Goal: Task Accomplishment & Management: Manage account settings

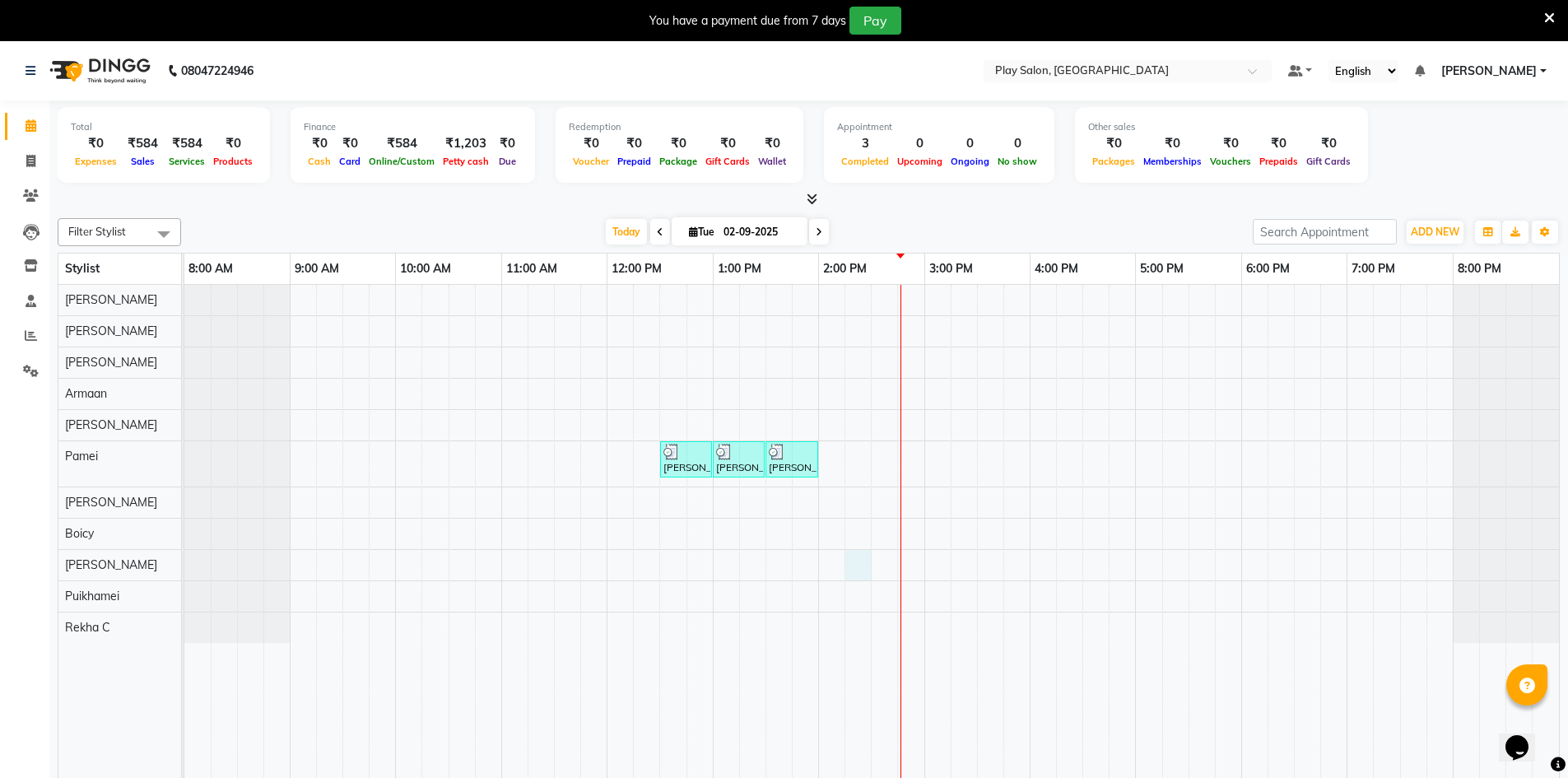
click at [858, 559] on div "[PERSON_NAME], TK01, 12:30 PM-01:00 PM, Beauty Essentials - Sidelocks - Waxing …" at bounding box center [872, 542] width 1375 height 517
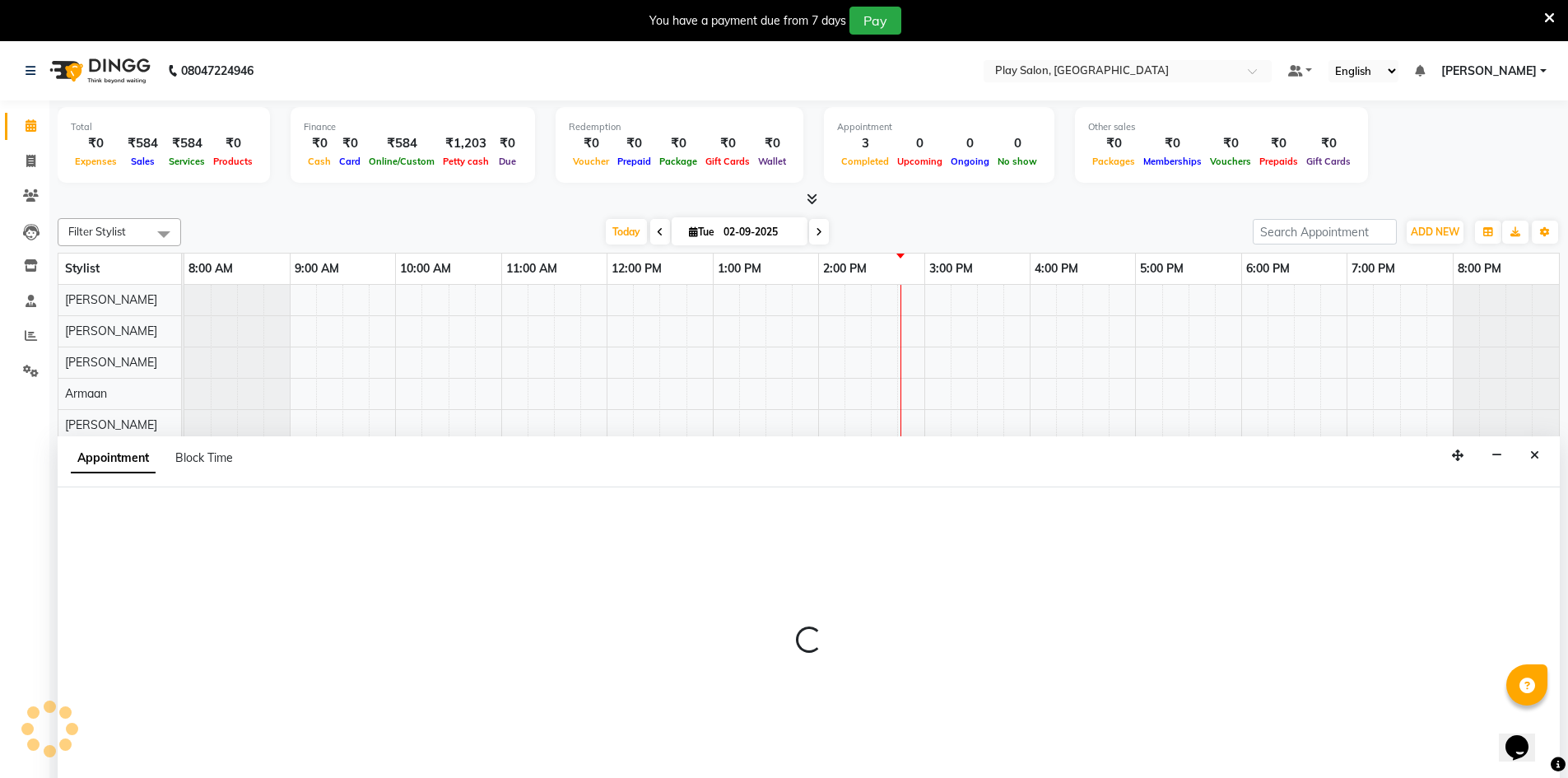
scroll to position [41, 0]
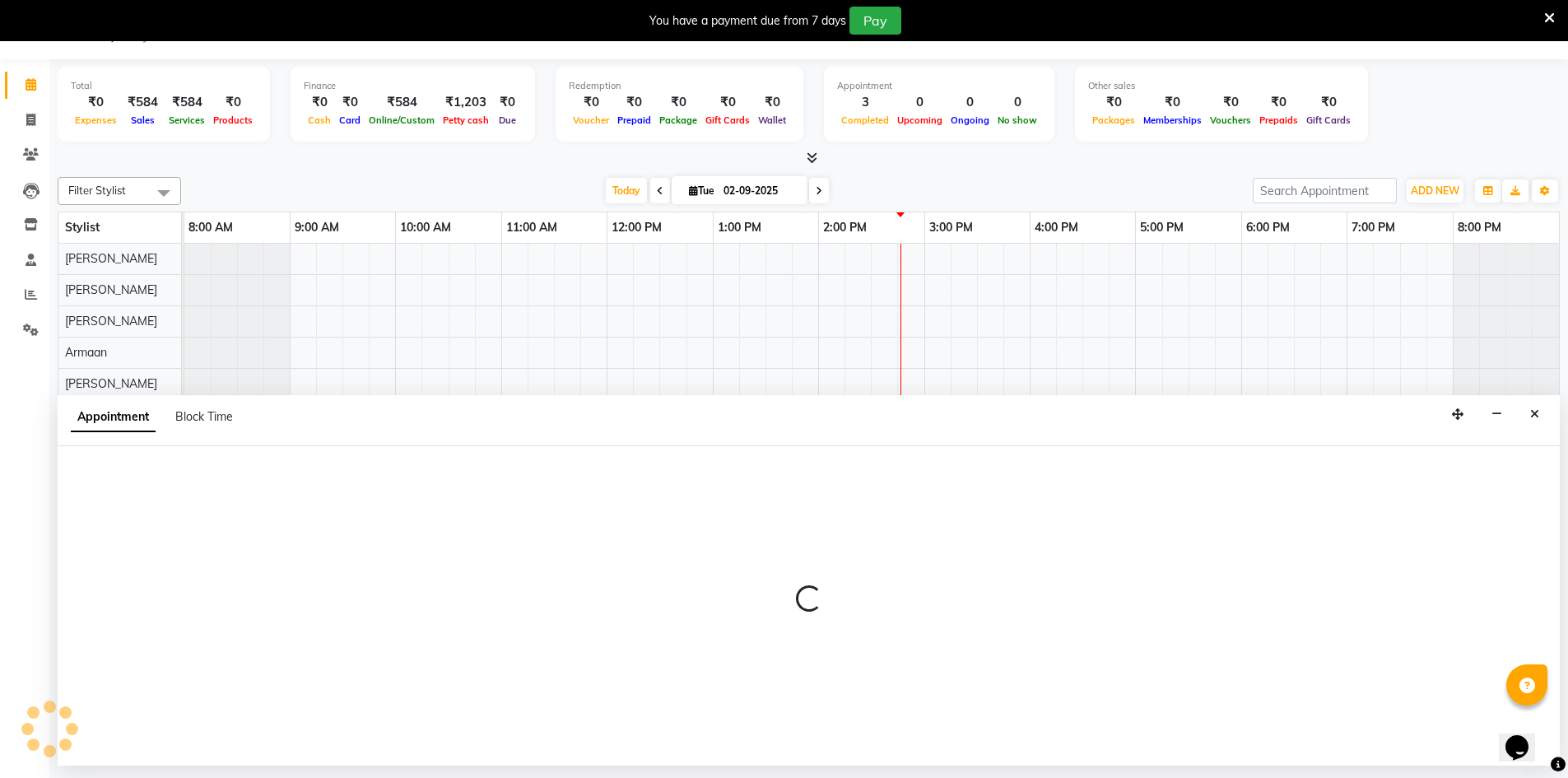
select select "88657"
select select "tentative"
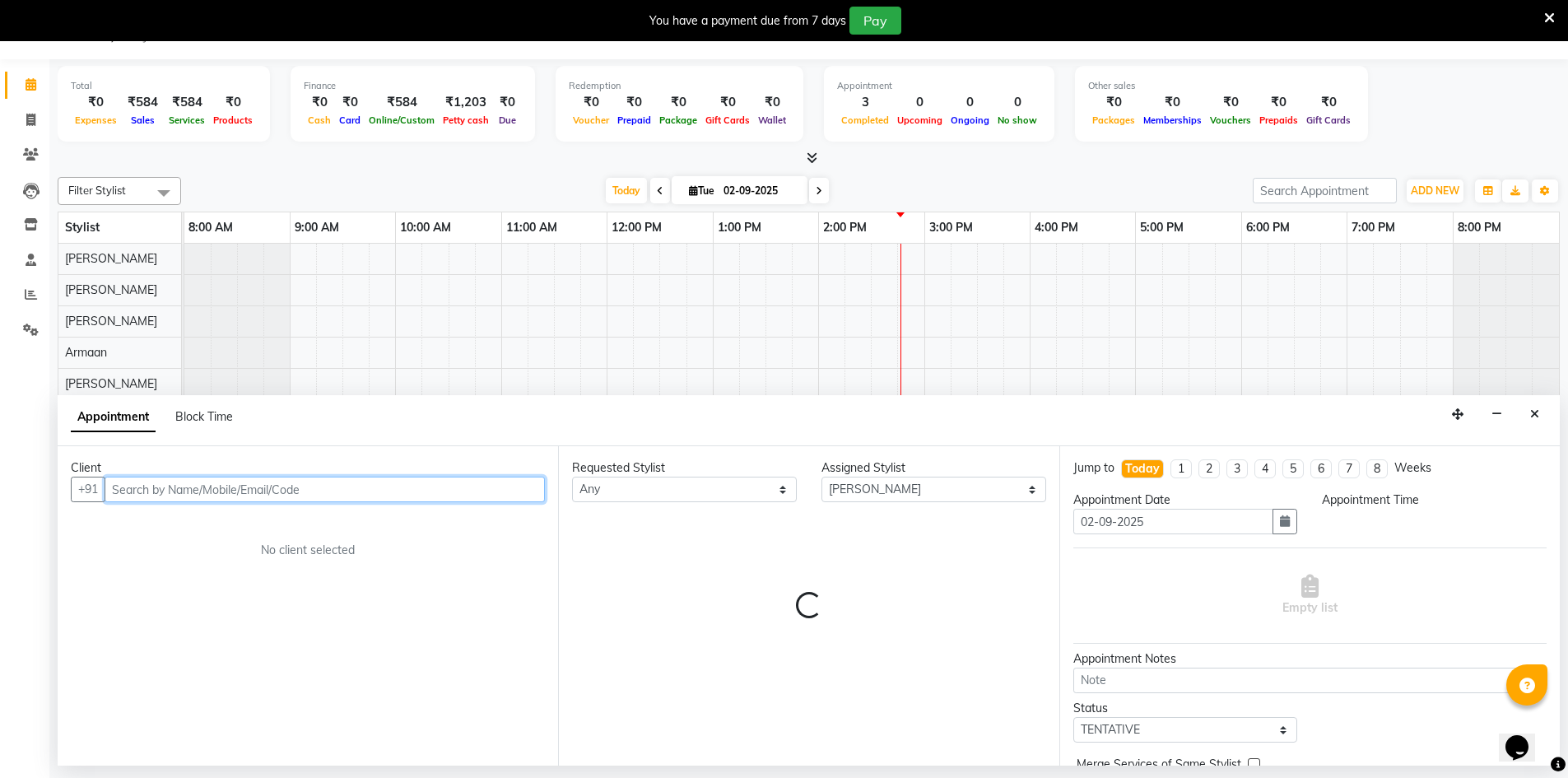
select select "855"
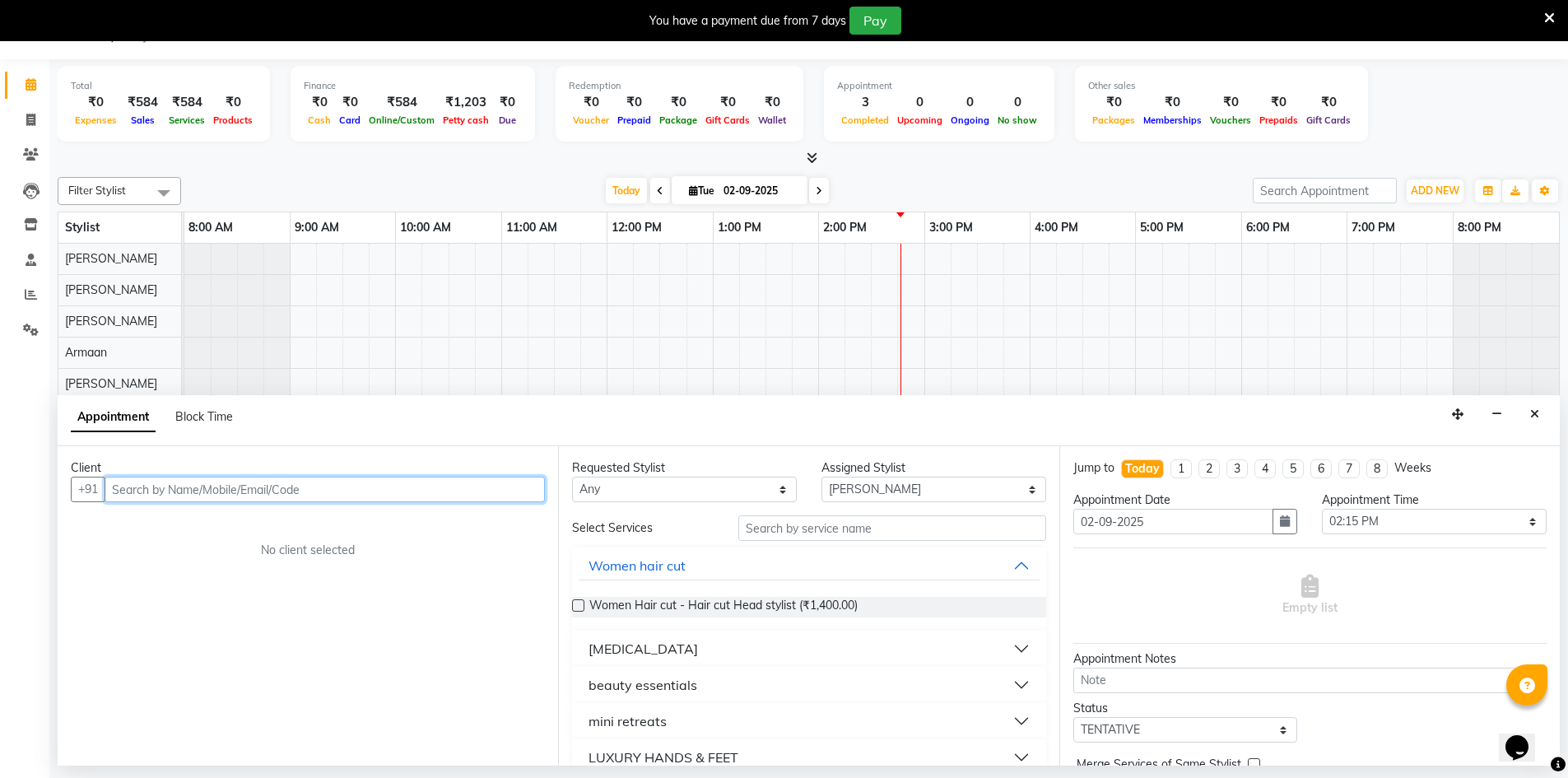
drag, startPoint x: 124, startPoint y: 500, endPoint x: 122, endPoint y: 490, distance: 10.2
click at [124, 495] on input "text" at bounding box center [324, 489] width 440 height 26
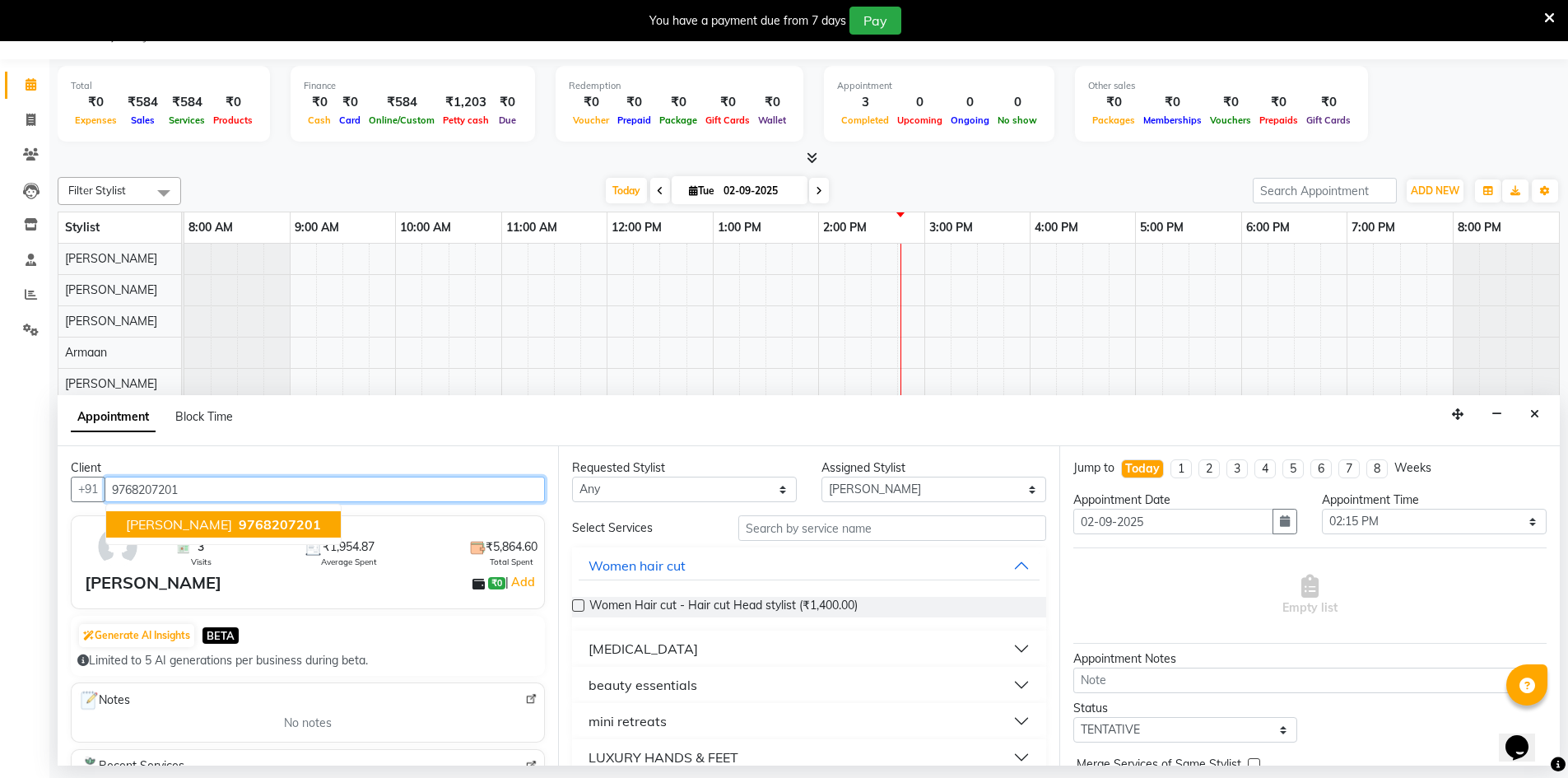
click at [134, 515] on button "[PERSON_NAME] 9768207201" at bounding box center [223, 525] width 235 height 27
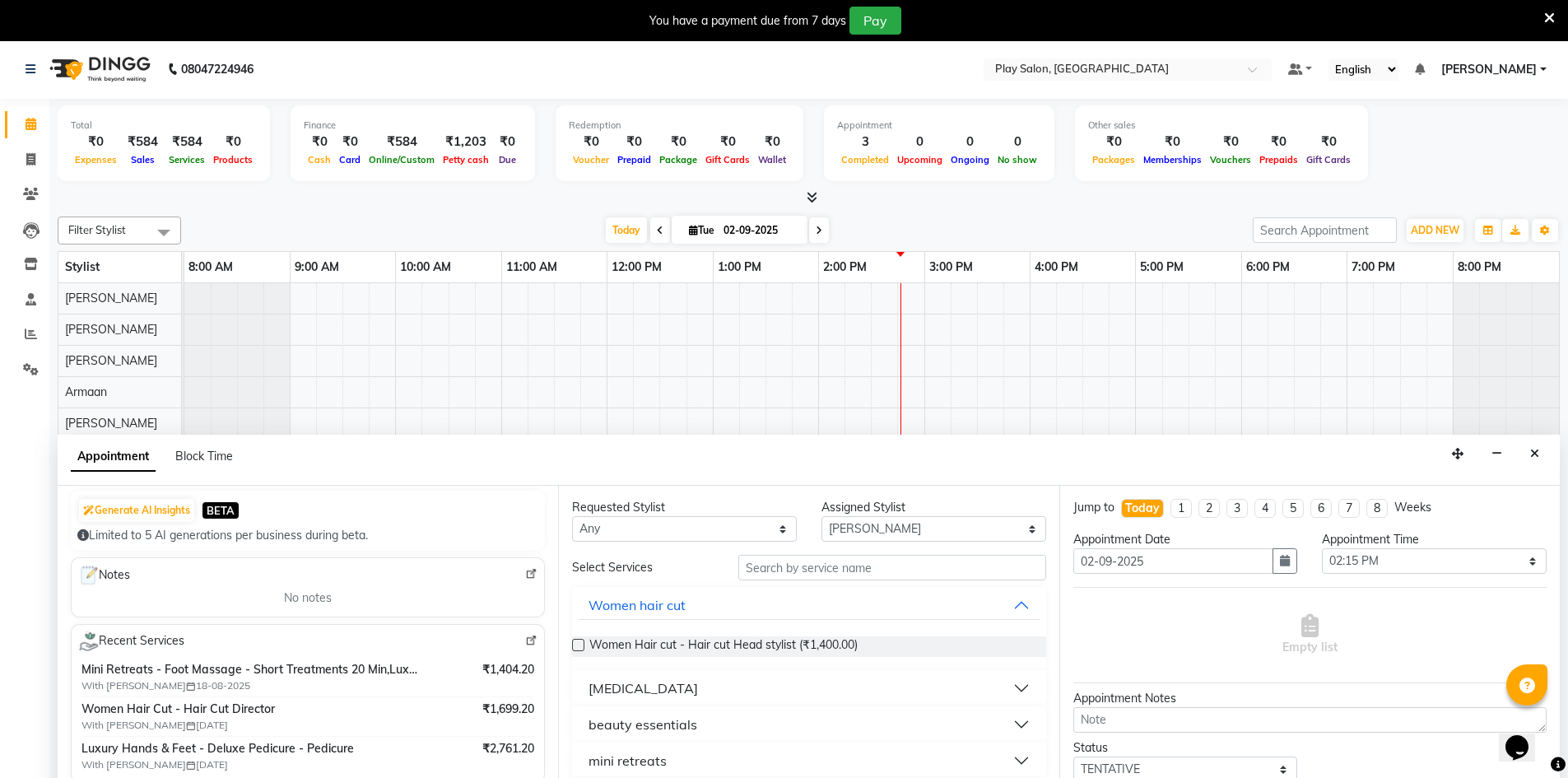
scroll to position [0, 0]
type input "9768207201"
click at [847, 574] on input "text" at bounding box center [891, 569] width 307 height 26
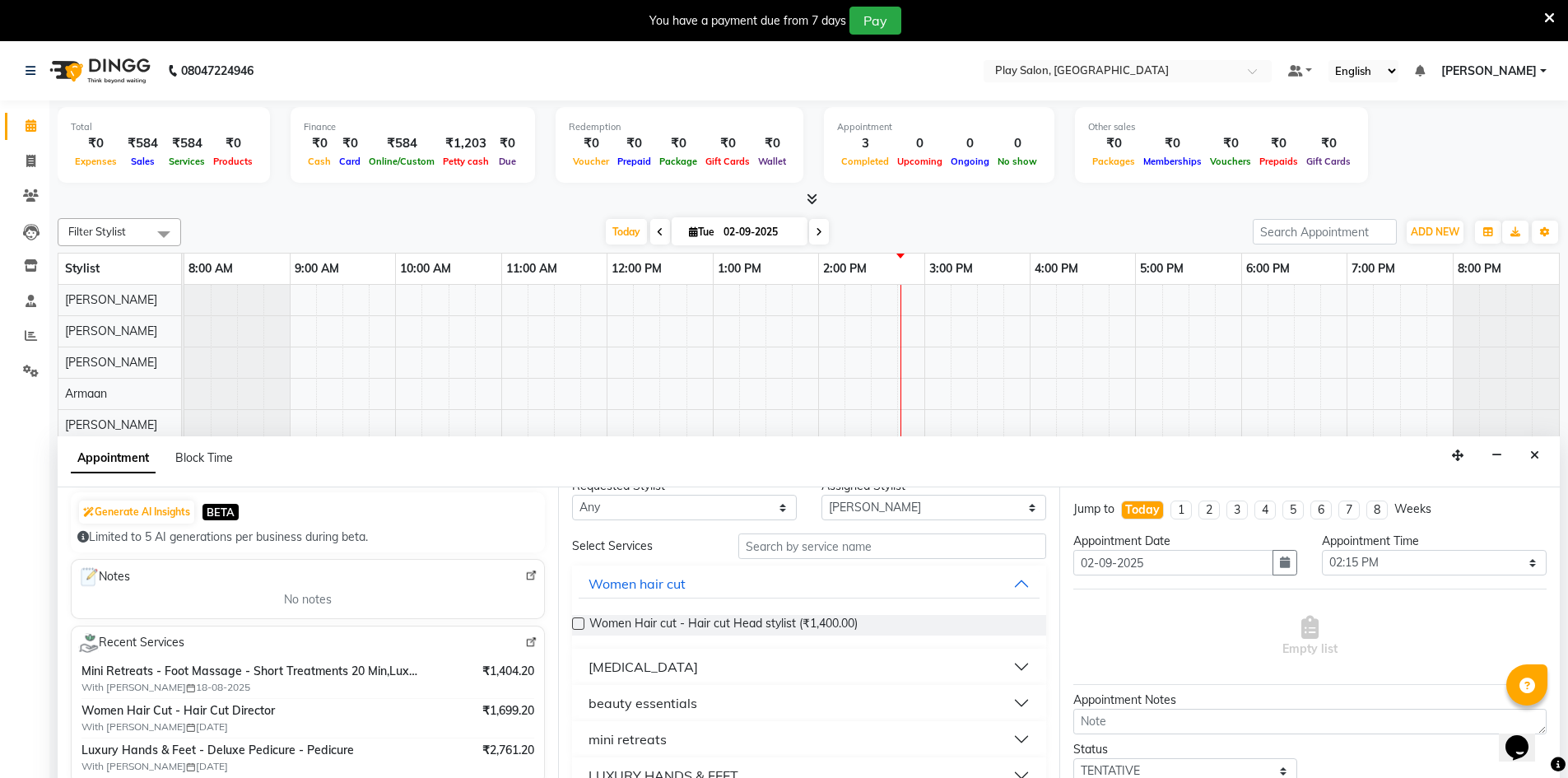
click at [683, 735] on button "mini retreats" at bounding box center [808, 739] width 460 height 29
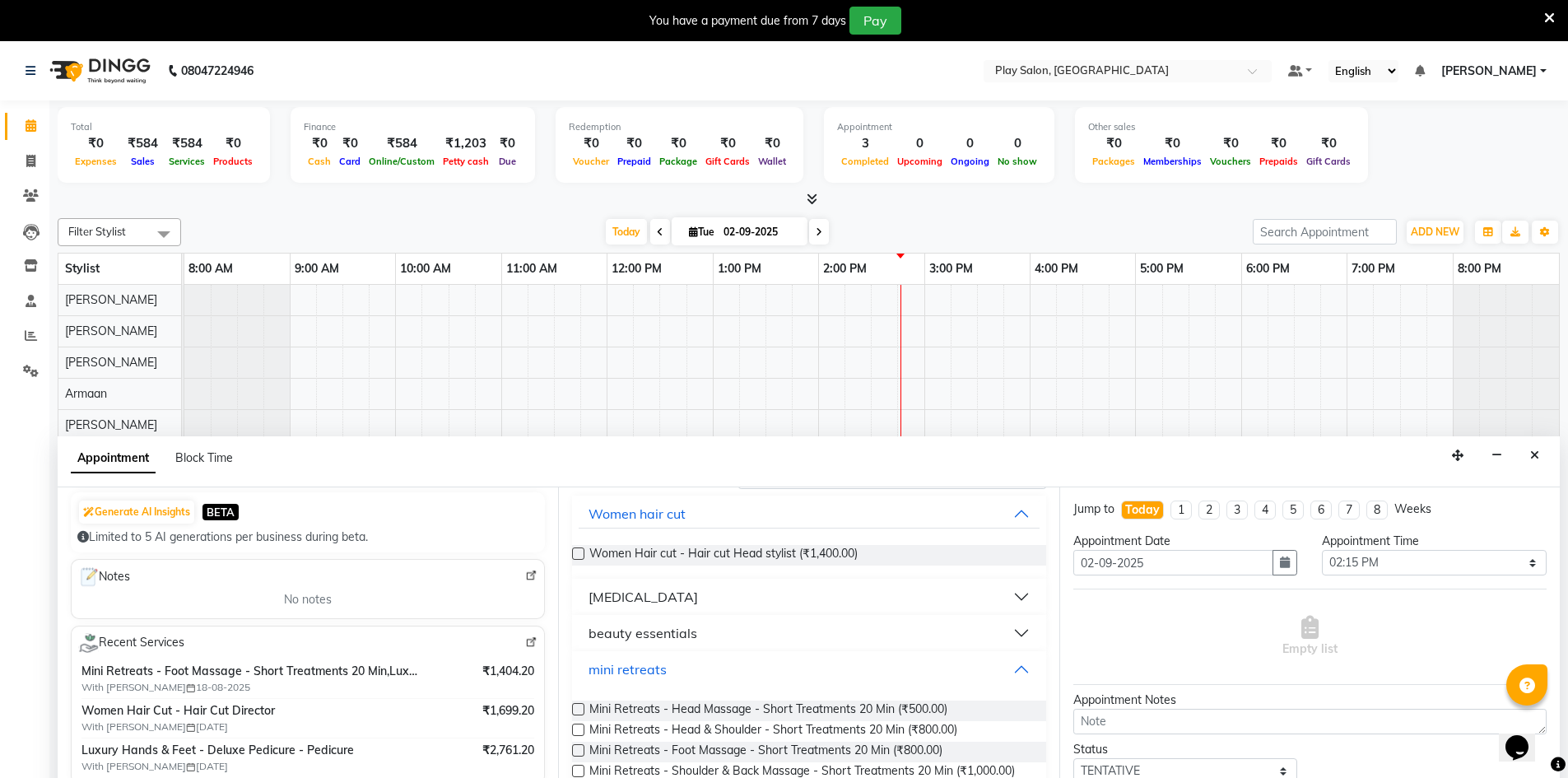
scroll to position [214, 0]
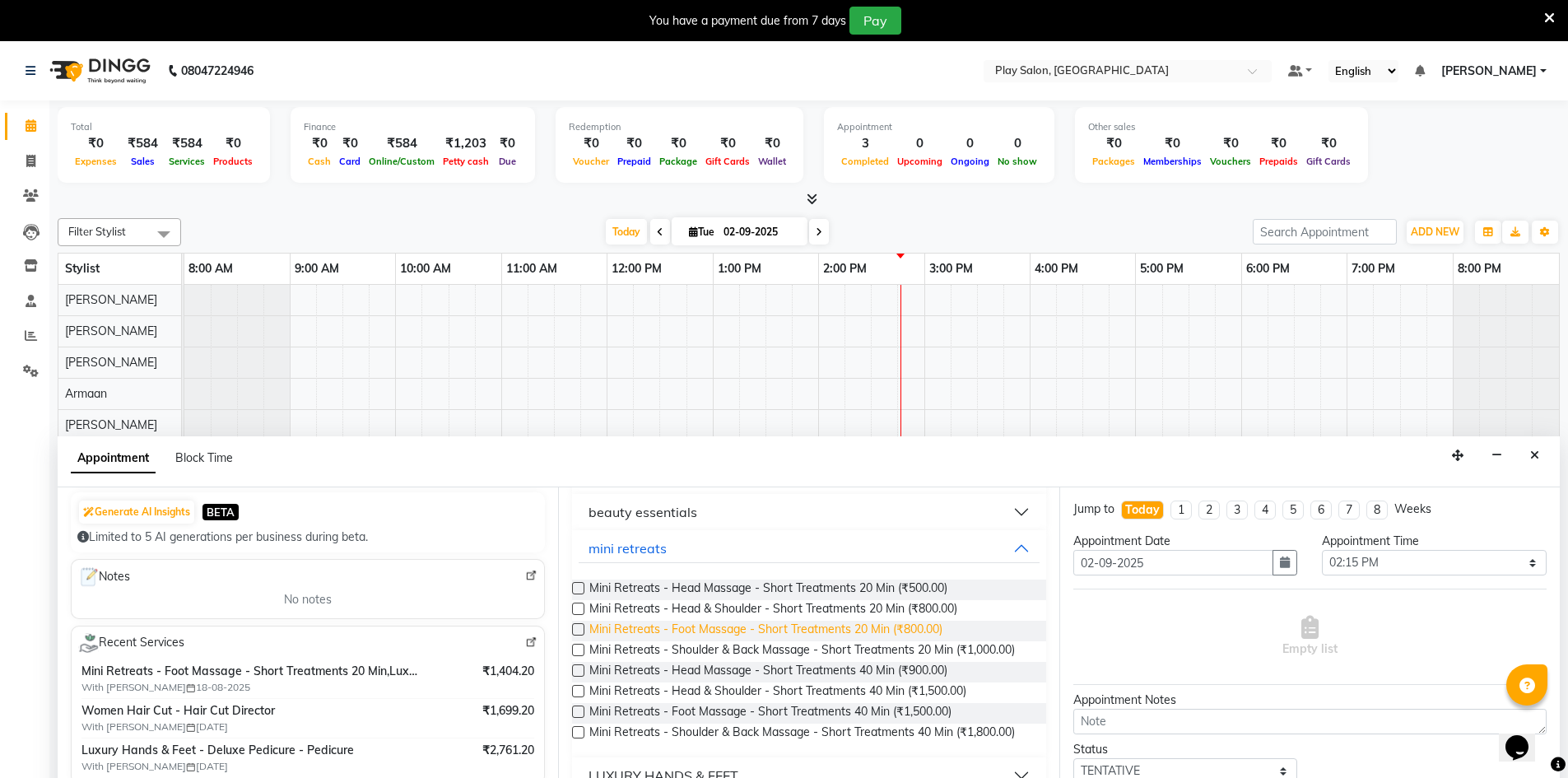
click at [754, 625] on span "Mini Retreats - Foot Massage - Short Treatments 20 Min (₹800.00)" at bounding box center [765, 631] width 353 height 20
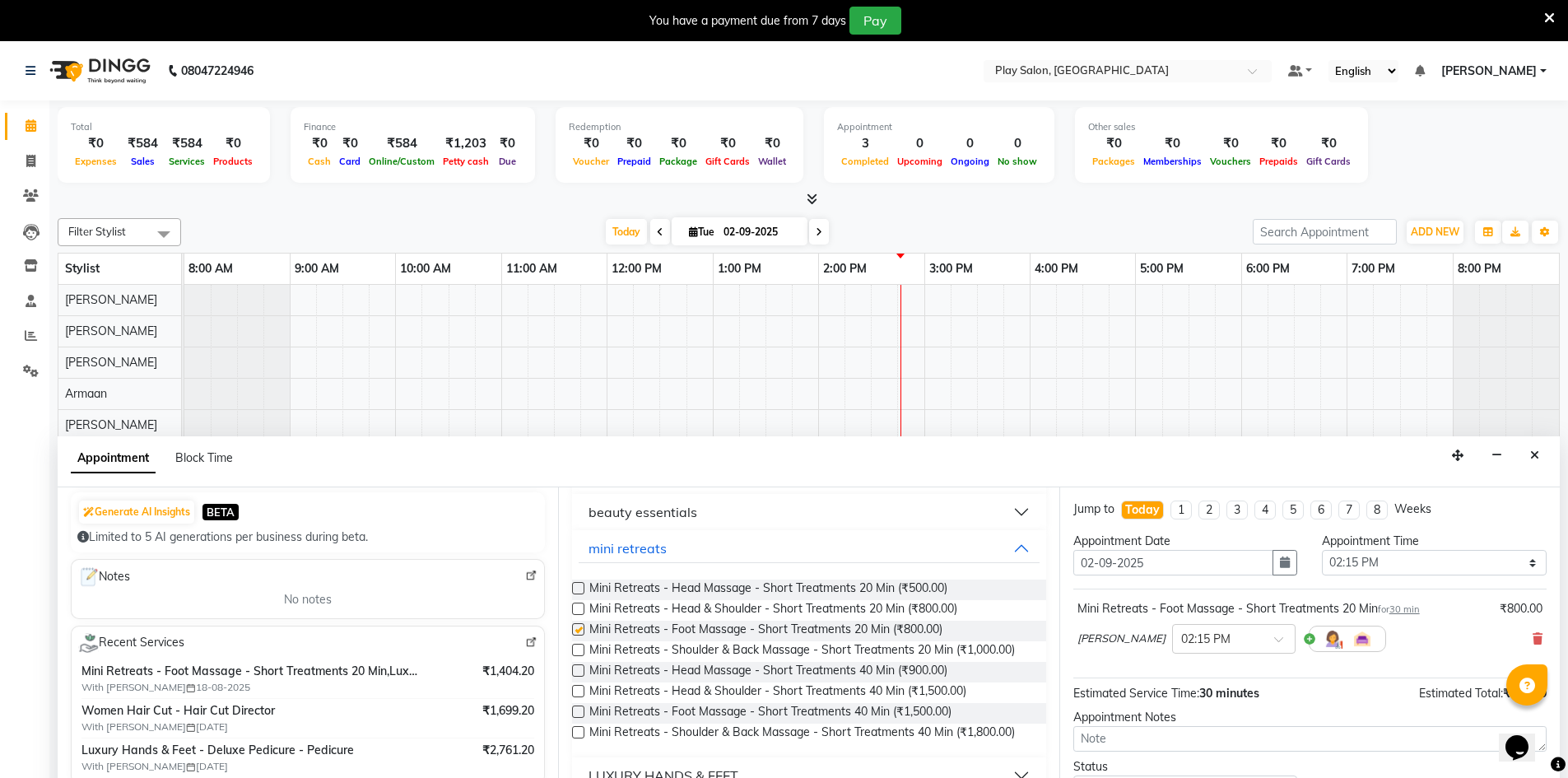
checkbox input "false"
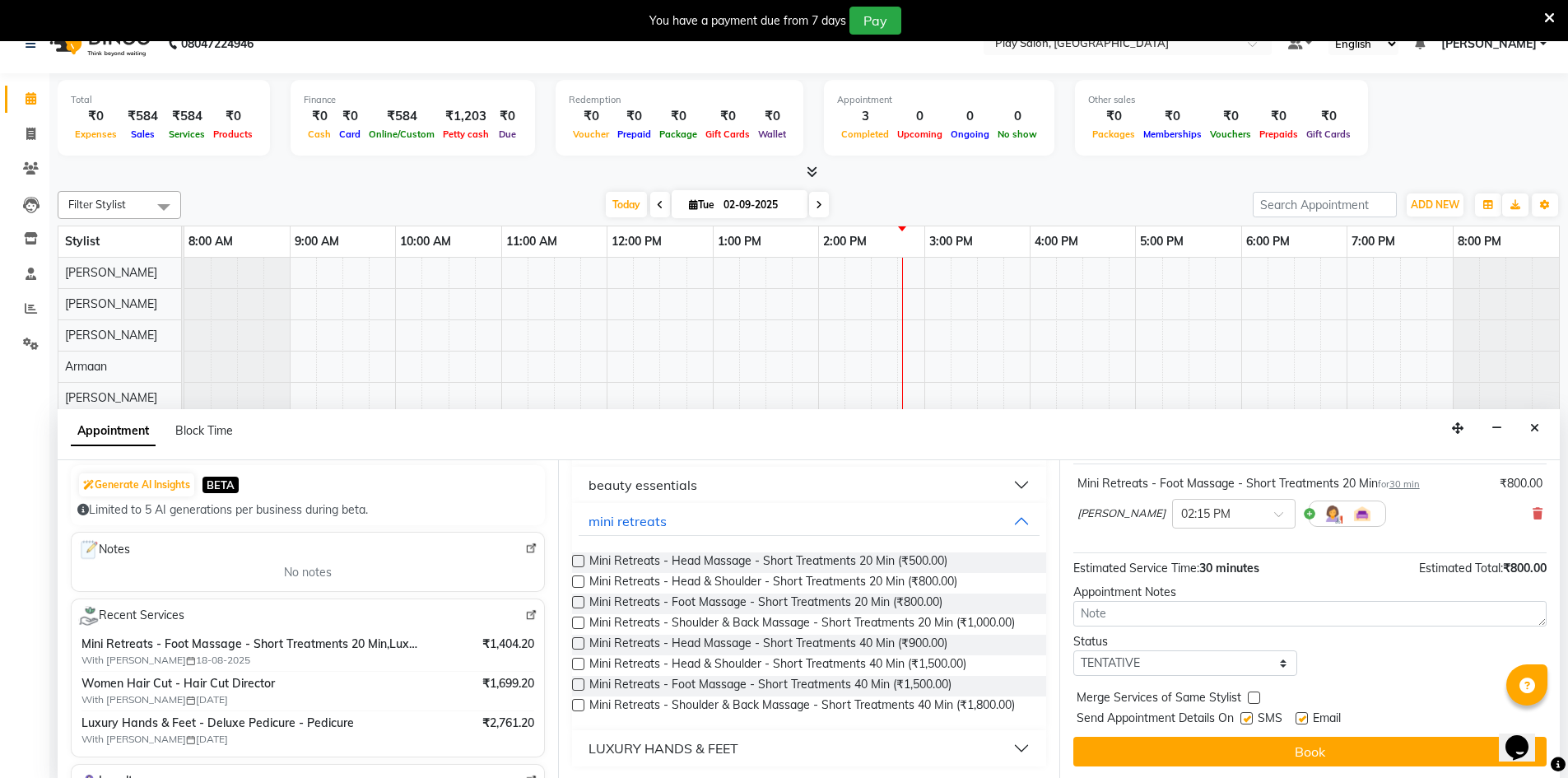
scroll to position [41, 0]
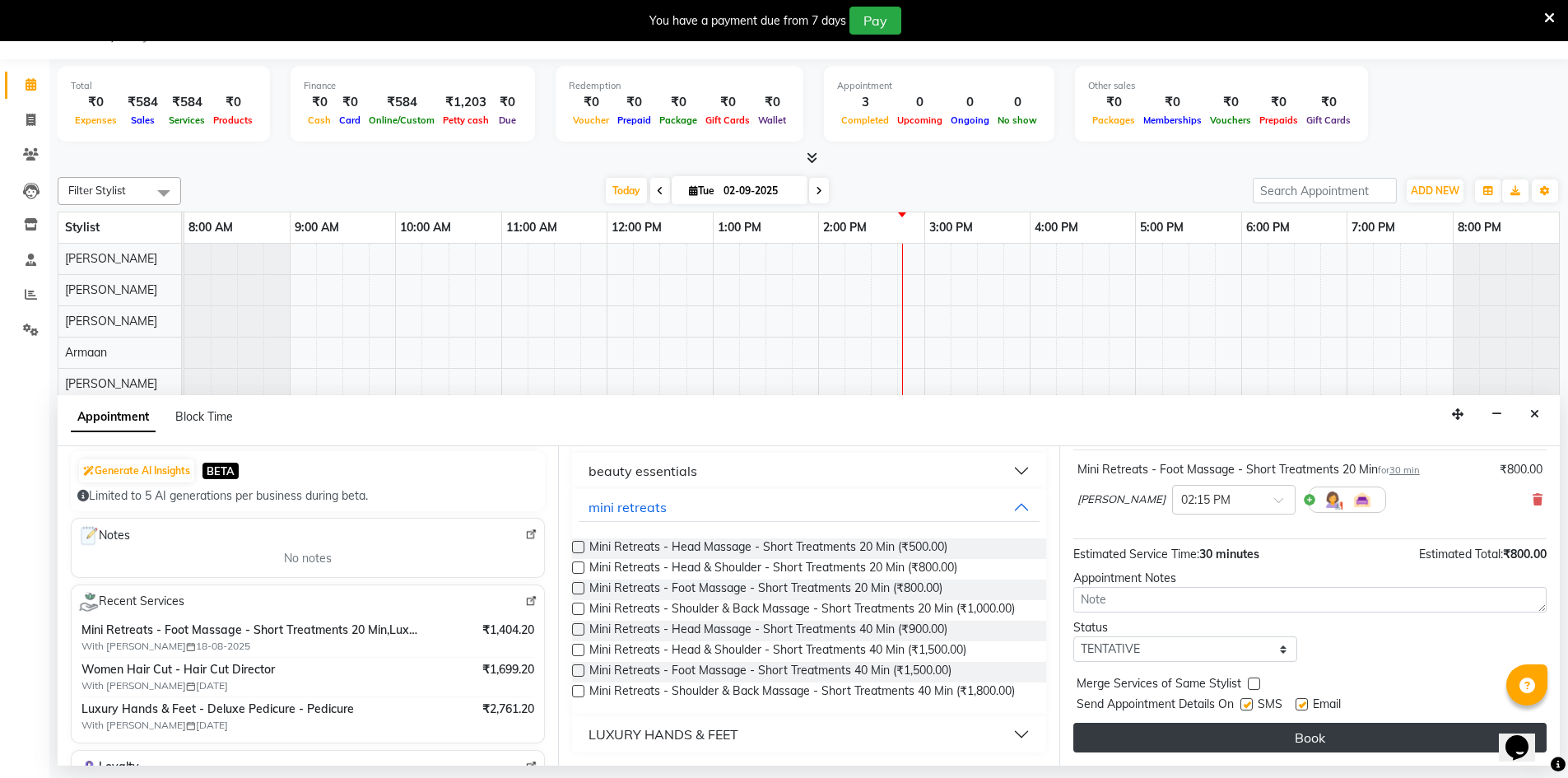
click at [1311, 737] on button "Book" at bounding box center [1310, 737] width 473 height 29
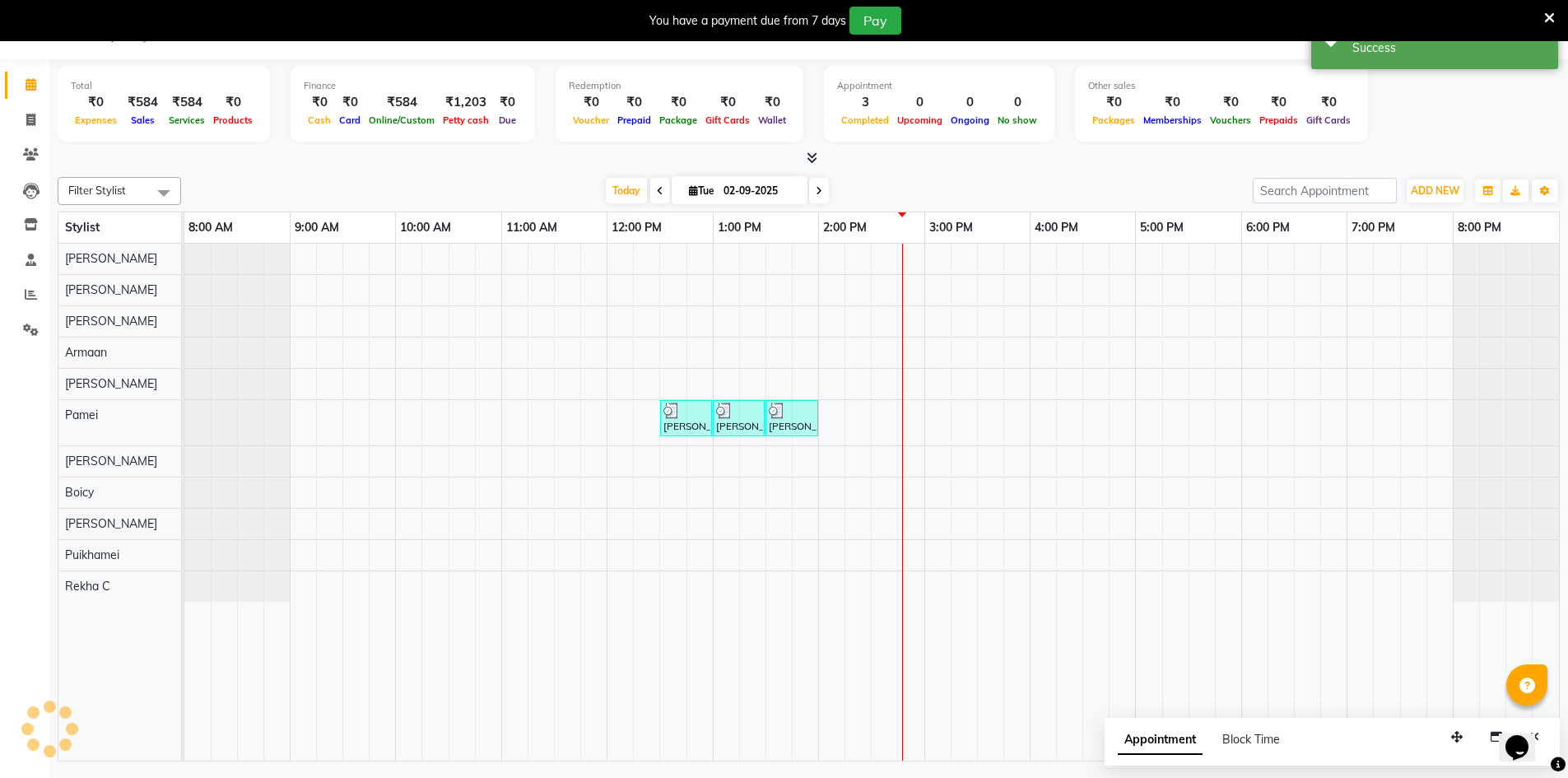
scroll to position [0, 0]
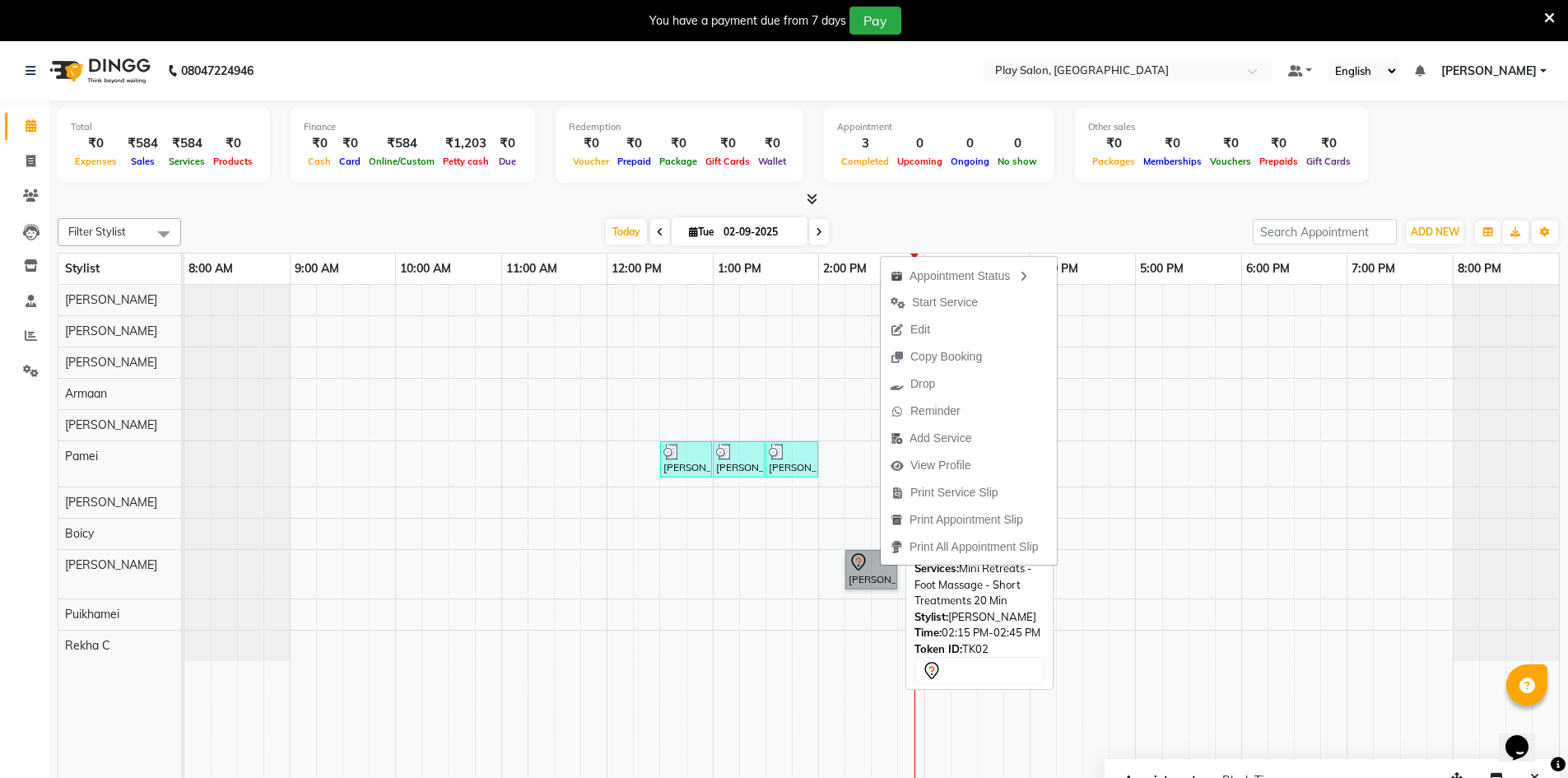
click at [854, 569] on link "[PERSON_NAME], TK02, 02:15 PM-02:45 PM, Mini Retreats - Foot Massage - Short Tr…" at bounding box center [871, 570] width 52 height 40
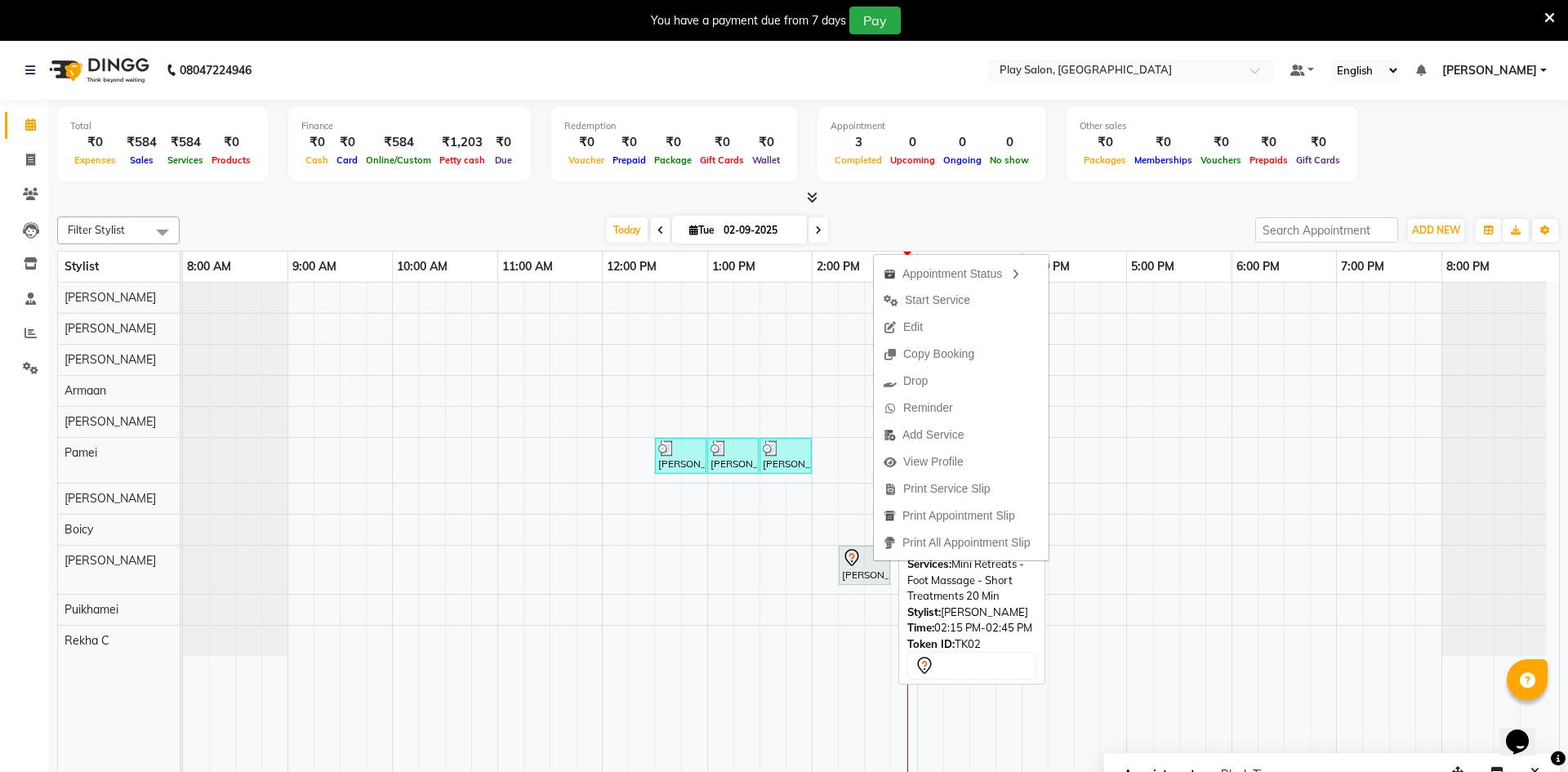
select select "7"
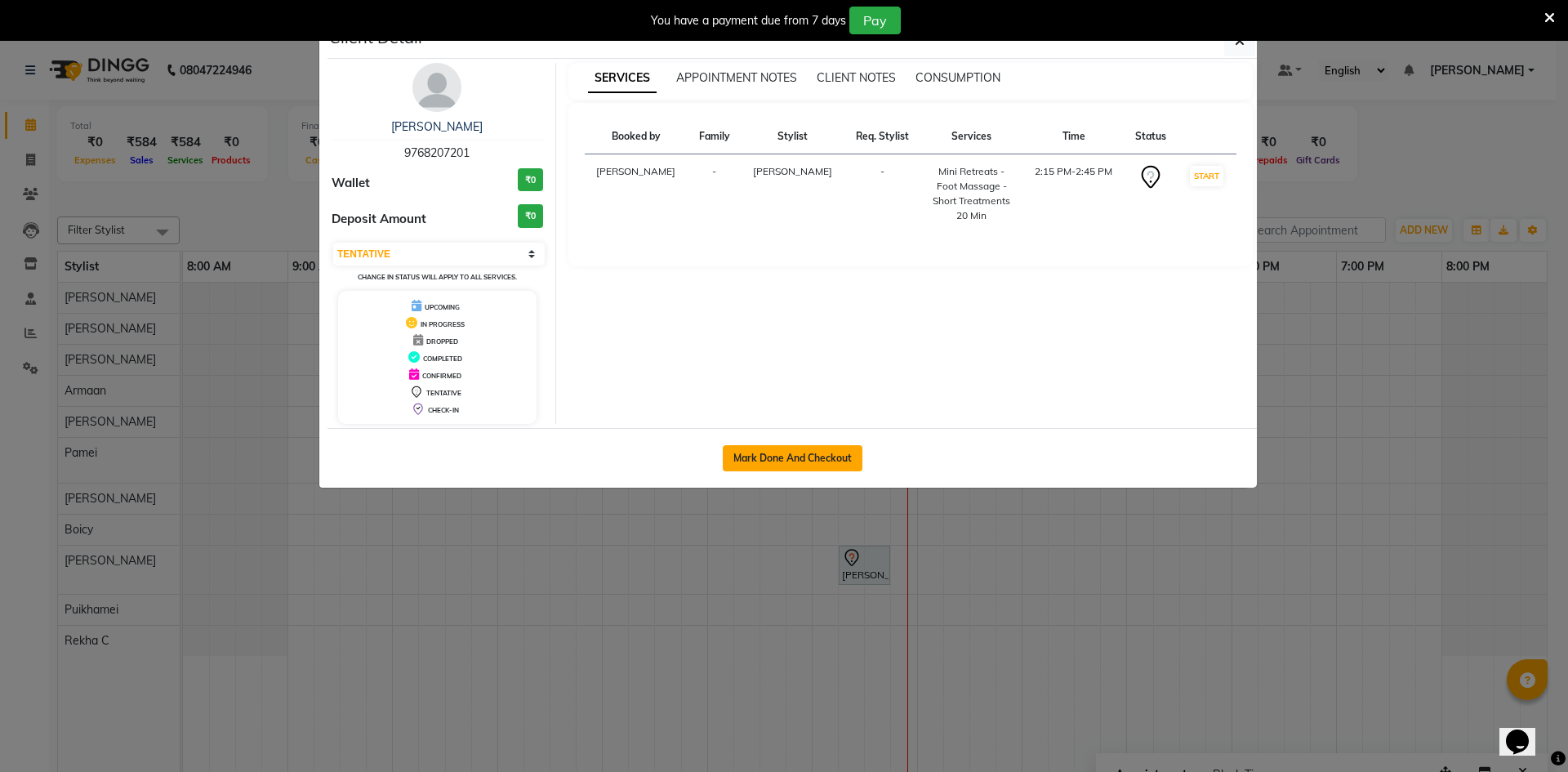
click at [767, 454] on button "Mark Done And Checkout" at bounding box center [792, 458] width 140 height 26
select select "service"
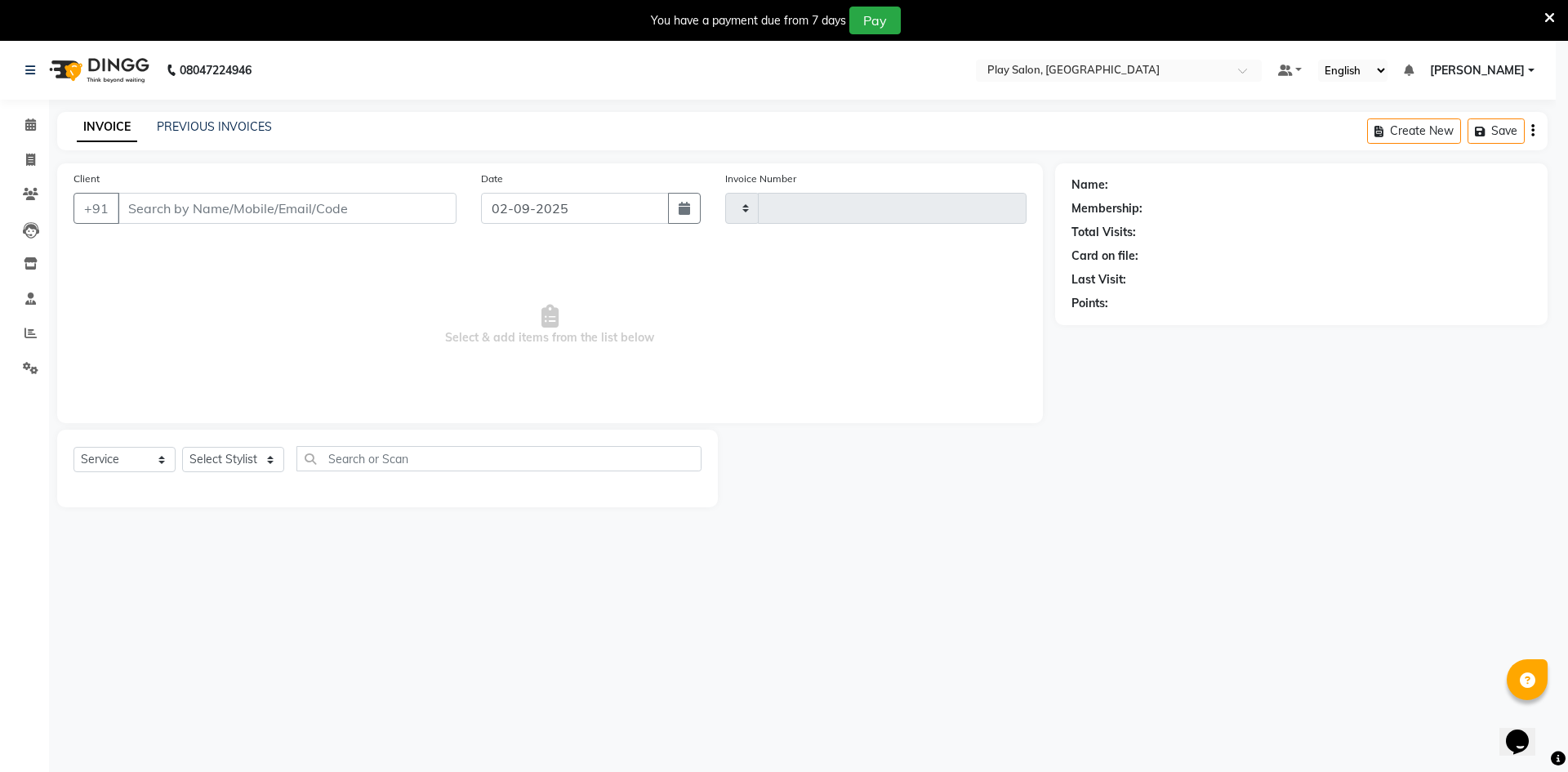
type input "0060"
select select "8631"
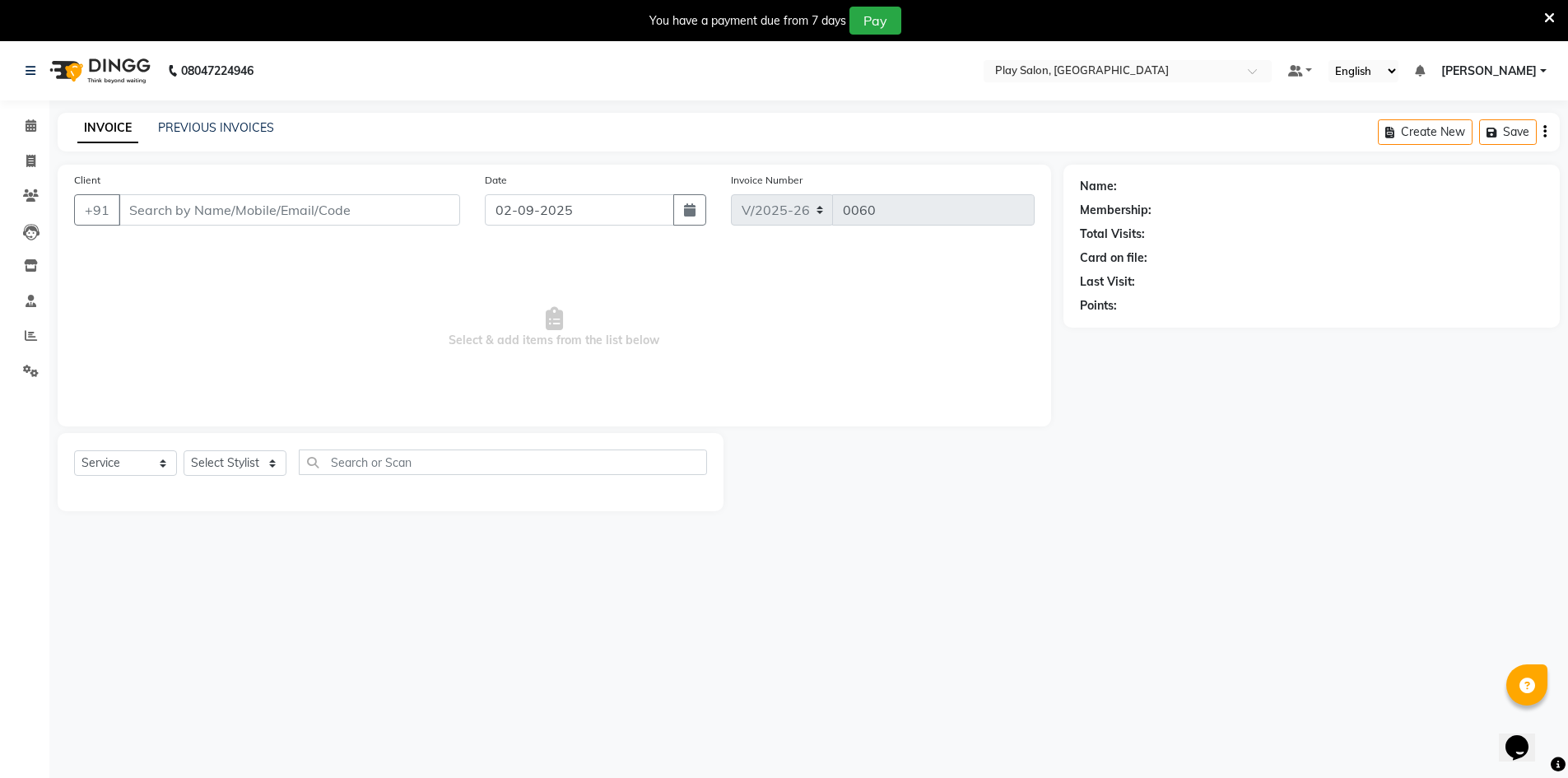
scroll to position [41, 0]
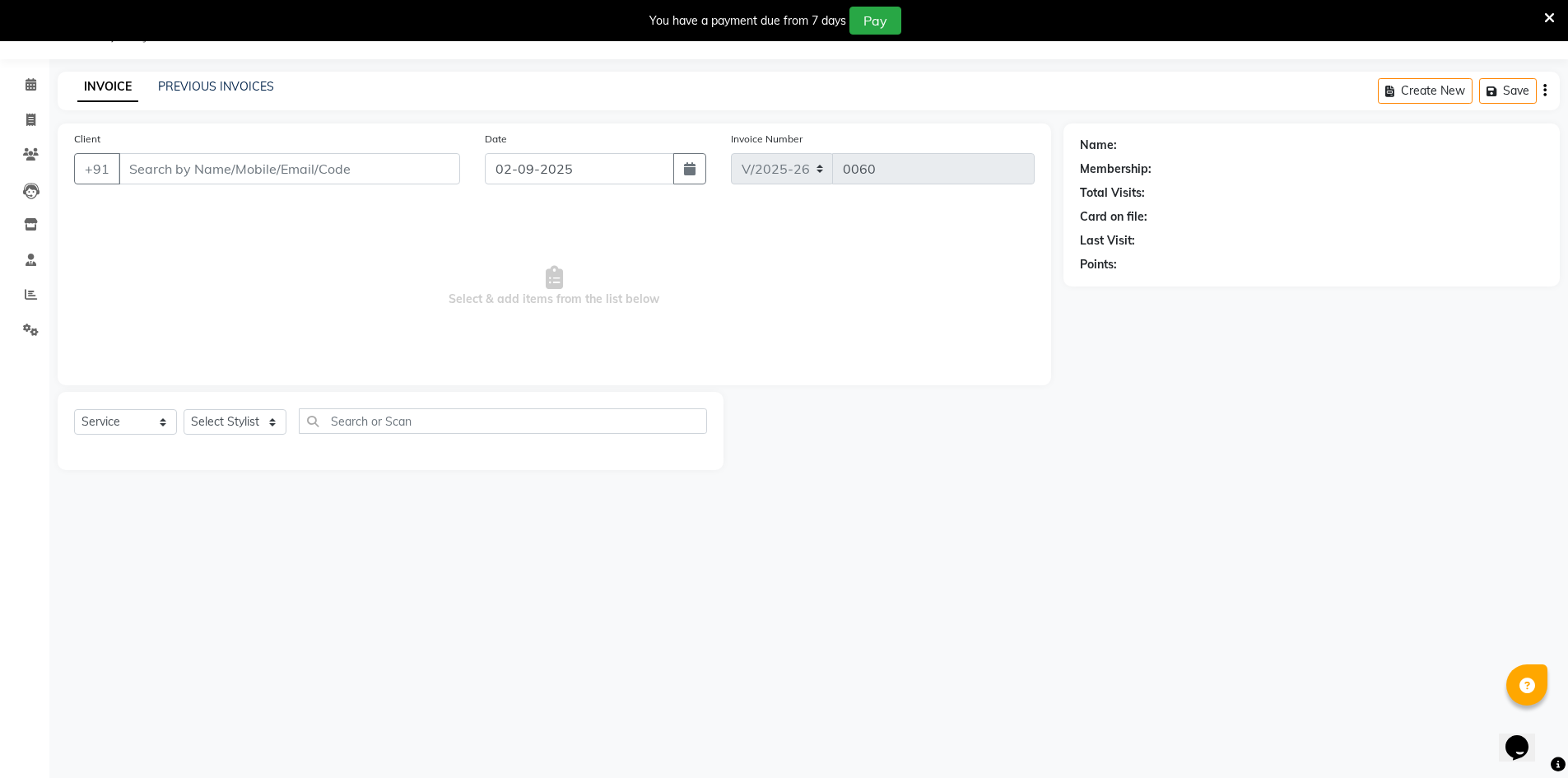
type input "9768207201"
select select "88657"
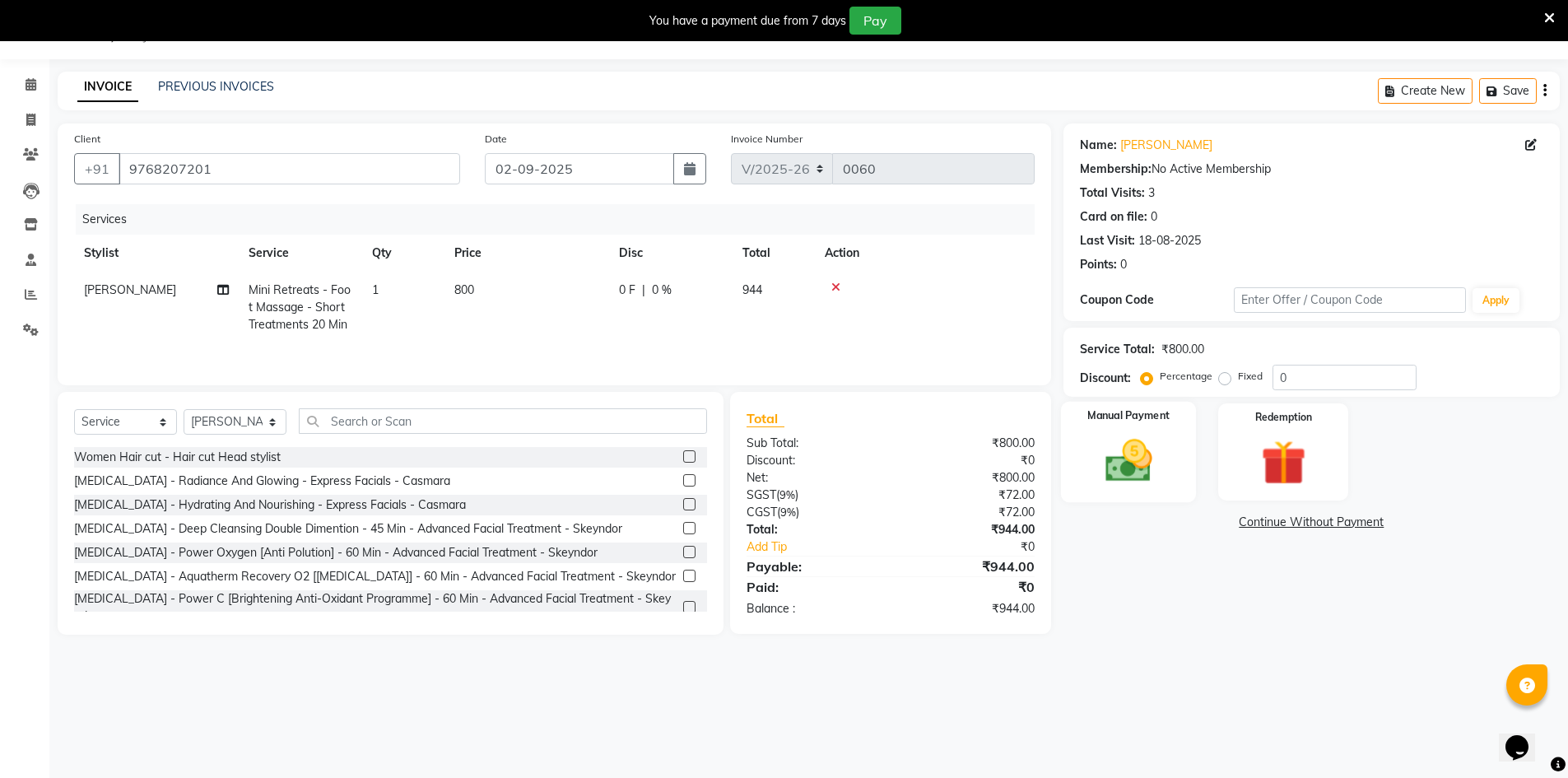
click at [1144, 445] on img at bounding box center [1128, 461] width 75 height 53
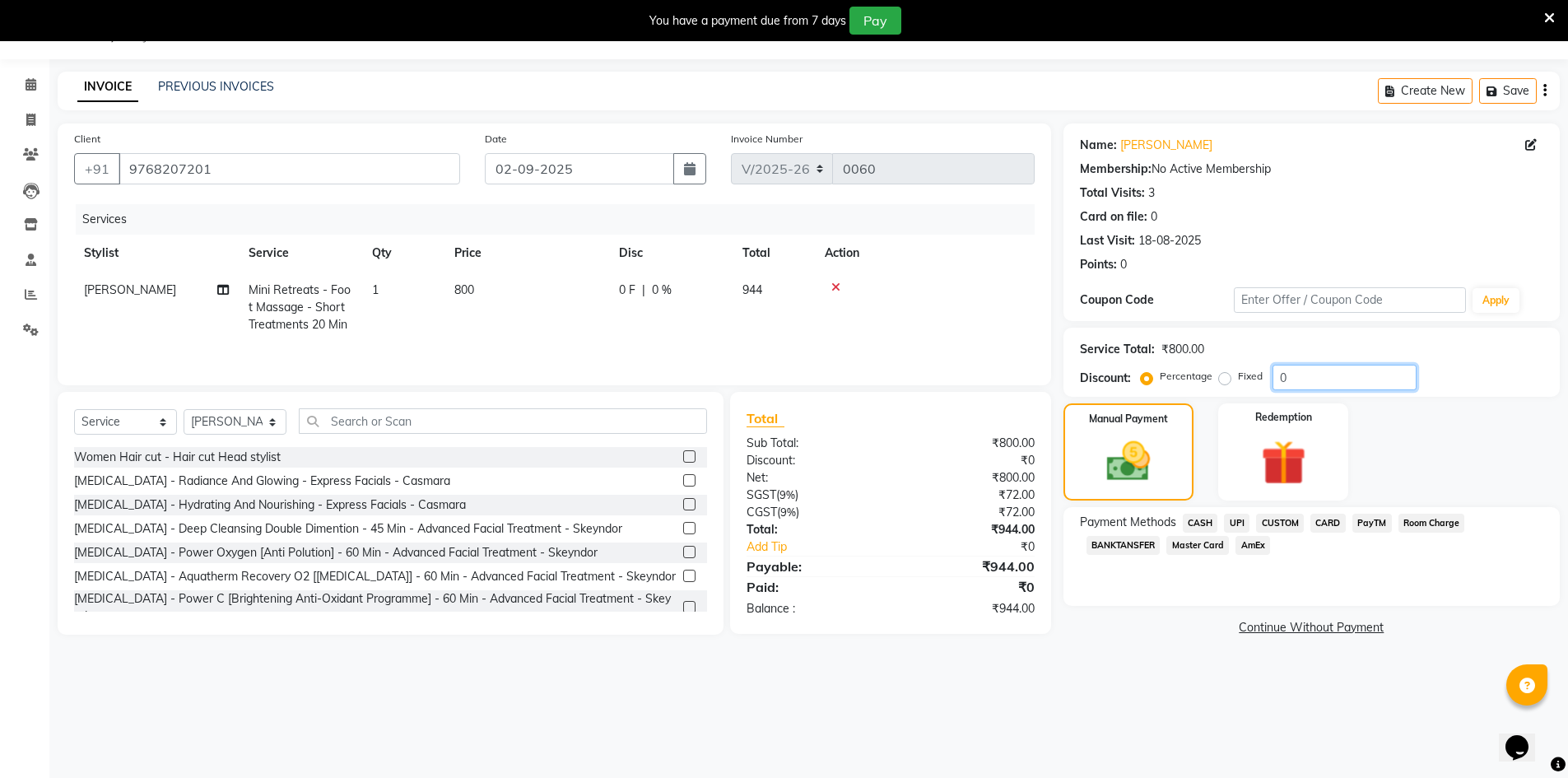
drag, startPoint x: 1277, startPoint y: 379, endPoint x: 1286, endPoint y: 377, distance: 9.2
click at [1283, 379] on input "0" at bounding box center [1344, 377] width 144 height 26
click at [1286, 377] on input "0" at bounding box center [1344, 377] width 144 height 26
type input "30"
click at [1137, 597] on div "Payment Methods CASH UPI CUSTOM CARD PayTM Room Charge BANKTANSFER Master Card …" at bounding box center [1311, 556] width 496 height 98
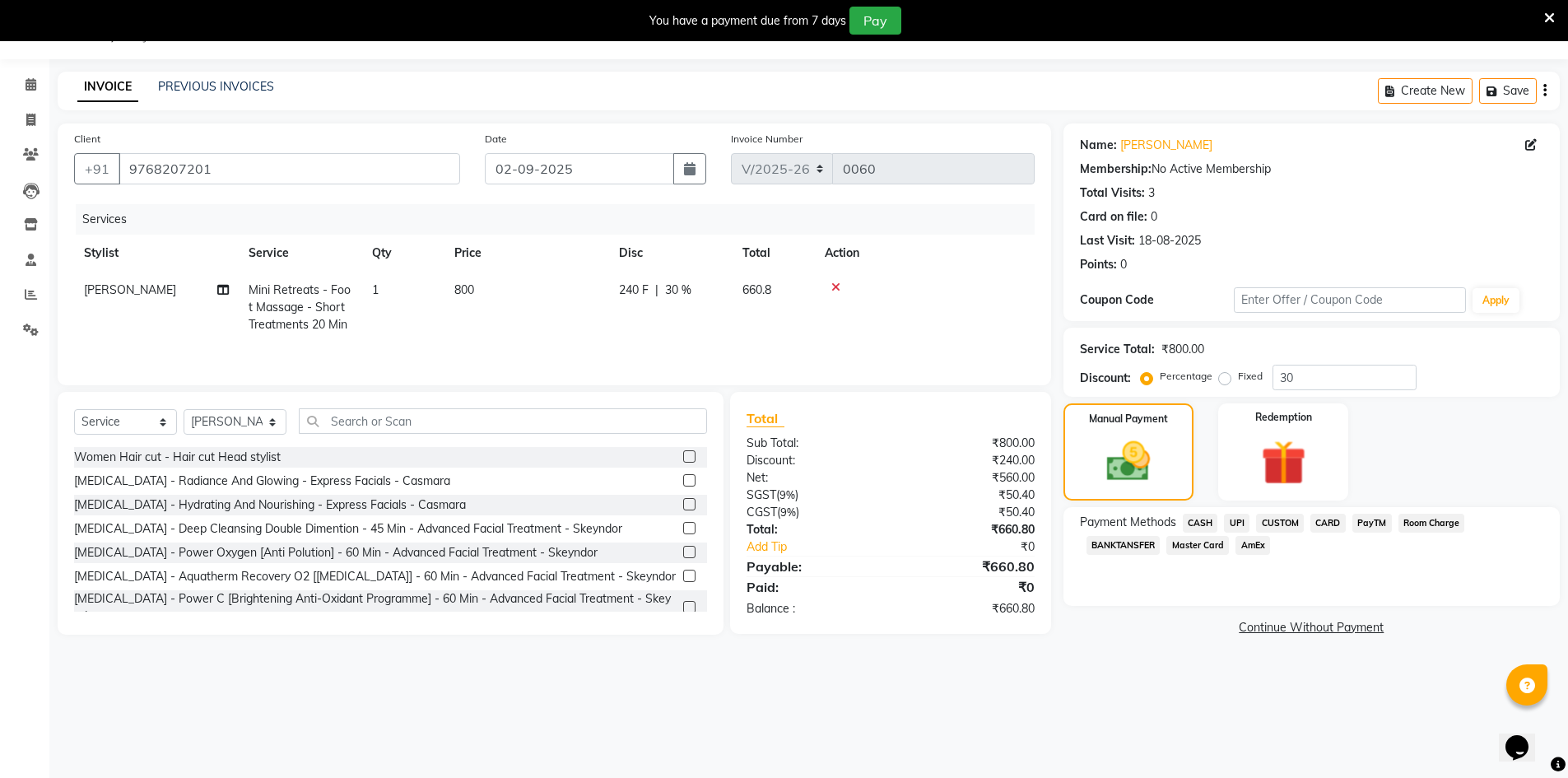
click at [1278, 527] on span "CUSTOM" at bounding box center [1280, 523] width 48 height 19
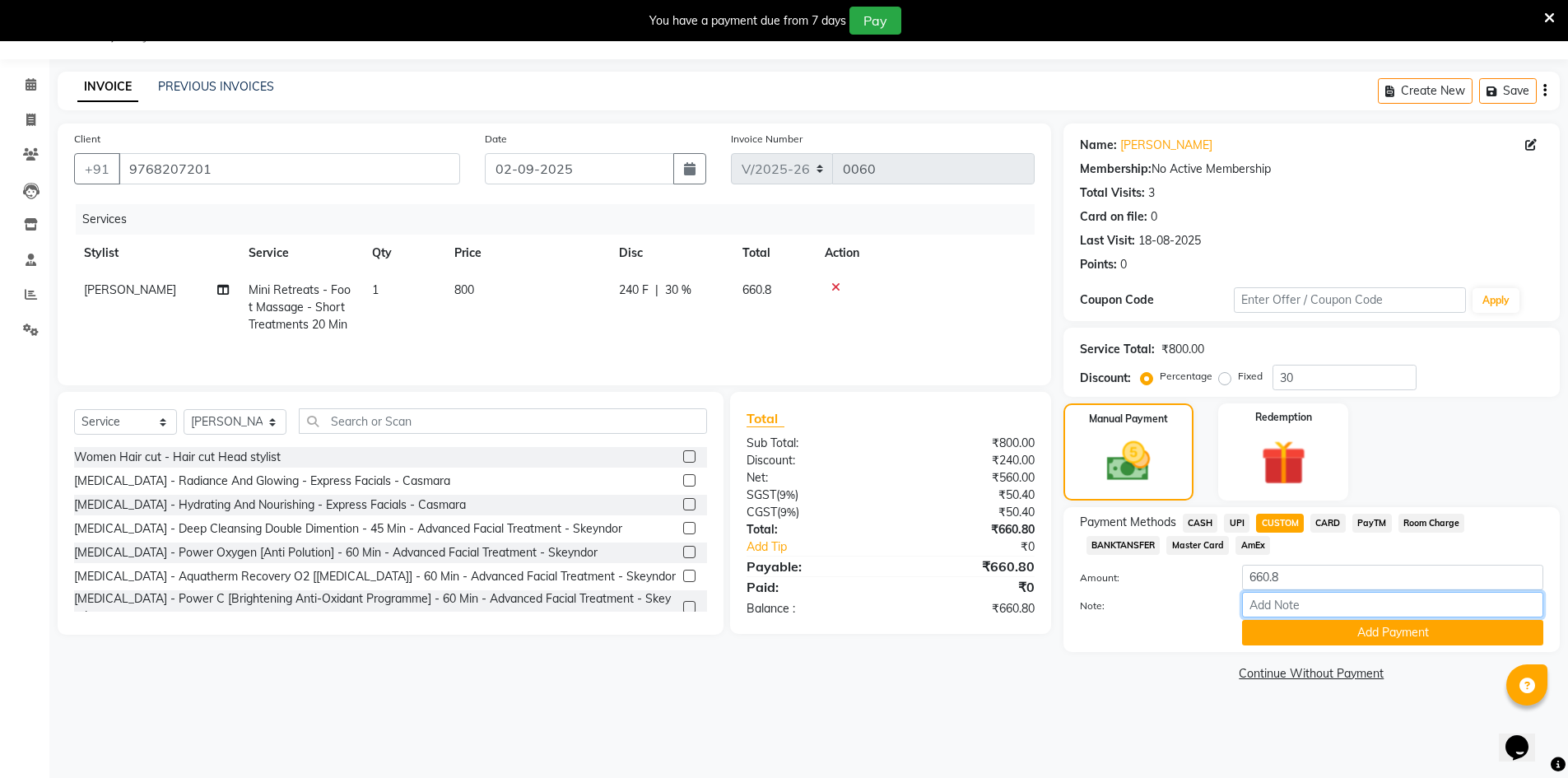
click at [1275, 610] on input "Note:" at bounding box center [1393, 604] width 301 height 26
type input "Upi"
click at [1284, 632] on button "Add Payment" at bounding box center [1393, 633] width 301 height 26
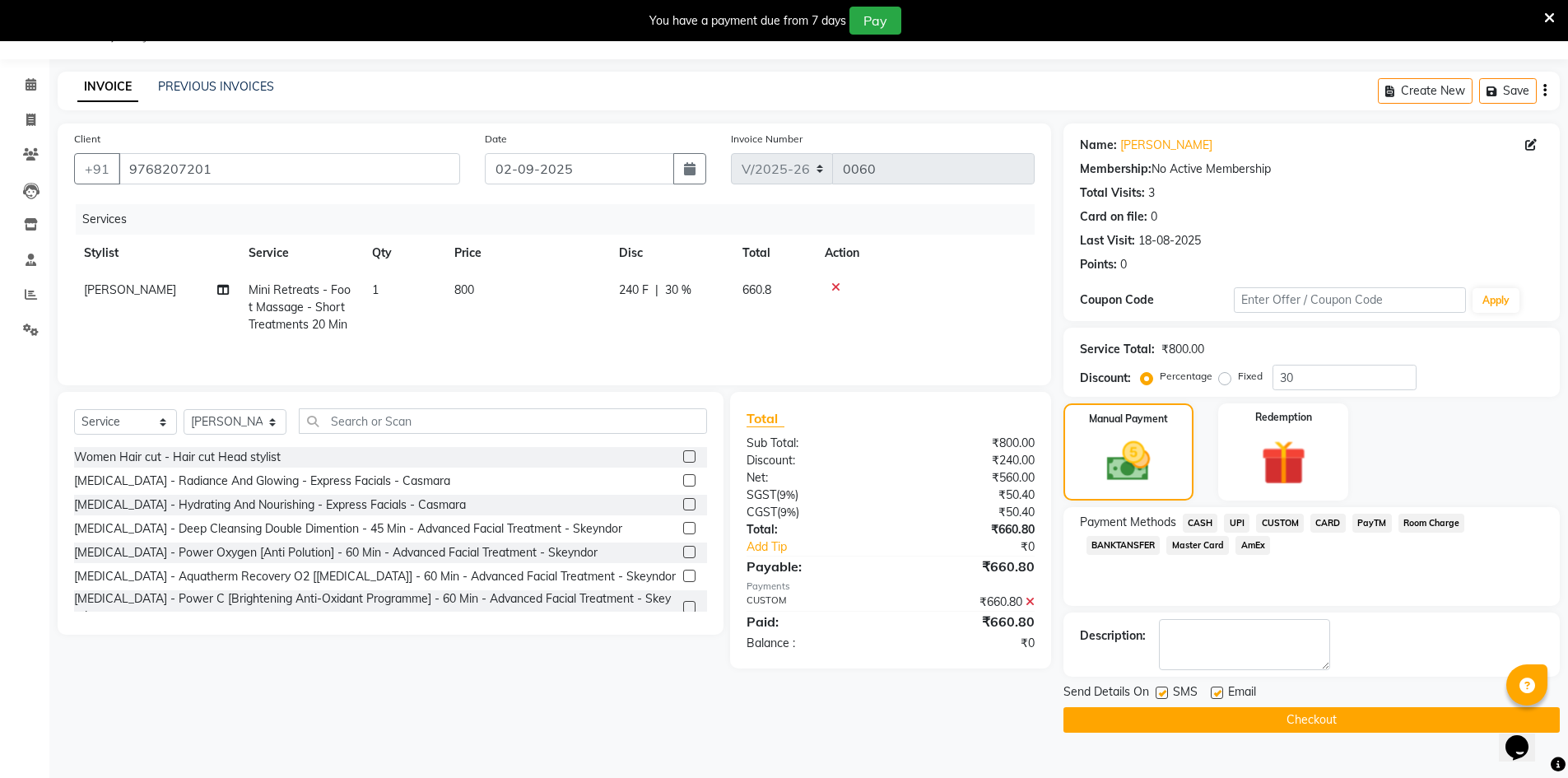
click at [1290, 725] on button "Checkout" at bounding box center [1311, 720] width 496 height 26
